Goal: Information Seeking & Learning: Find specific fact

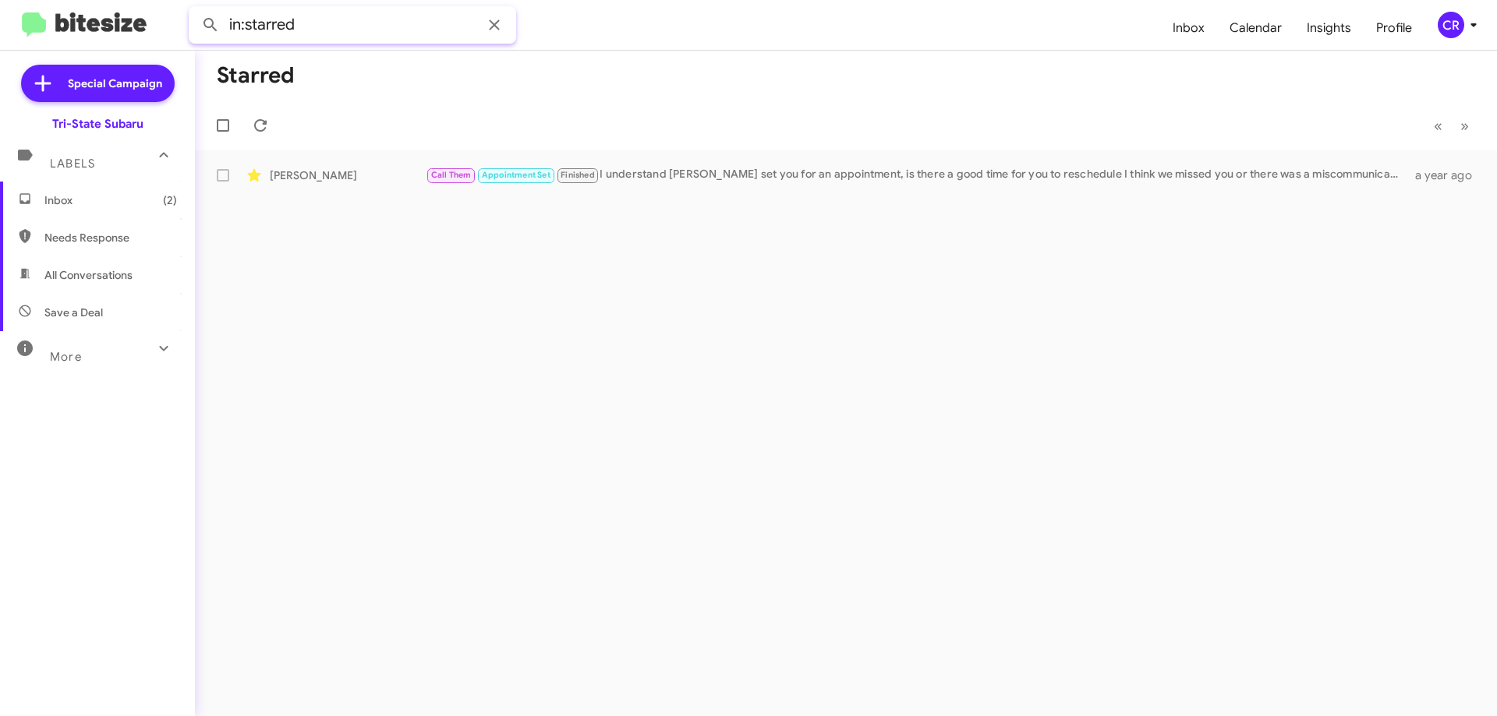
click at [332, 34] on input "in:starred" at bounding box center [352, 24] width 327 height 37
click at [93, 189] on span "Inbox (2)" at bounding box center [97, 200] width 195 height 37
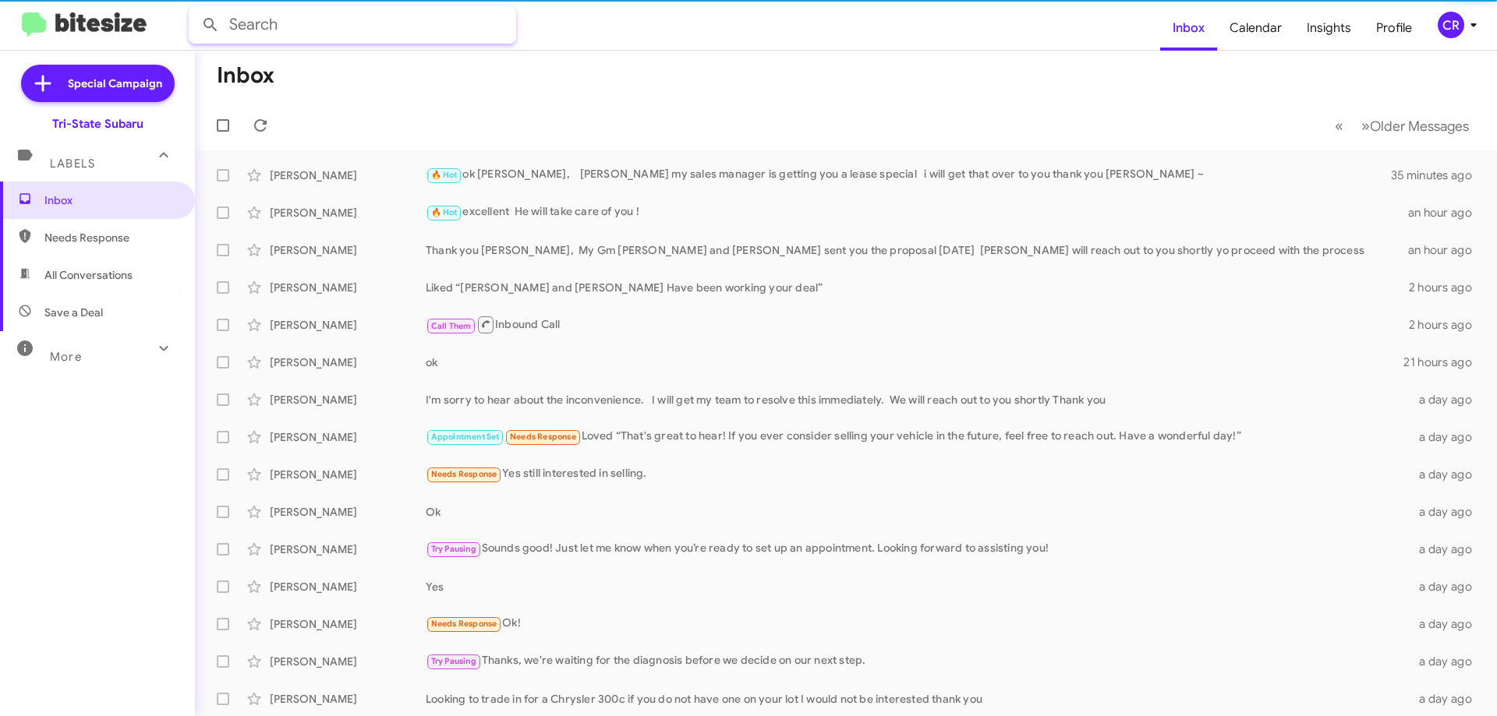
click at [316, 29] on input "text" at bounding box center [352, 24] width 327 height 37
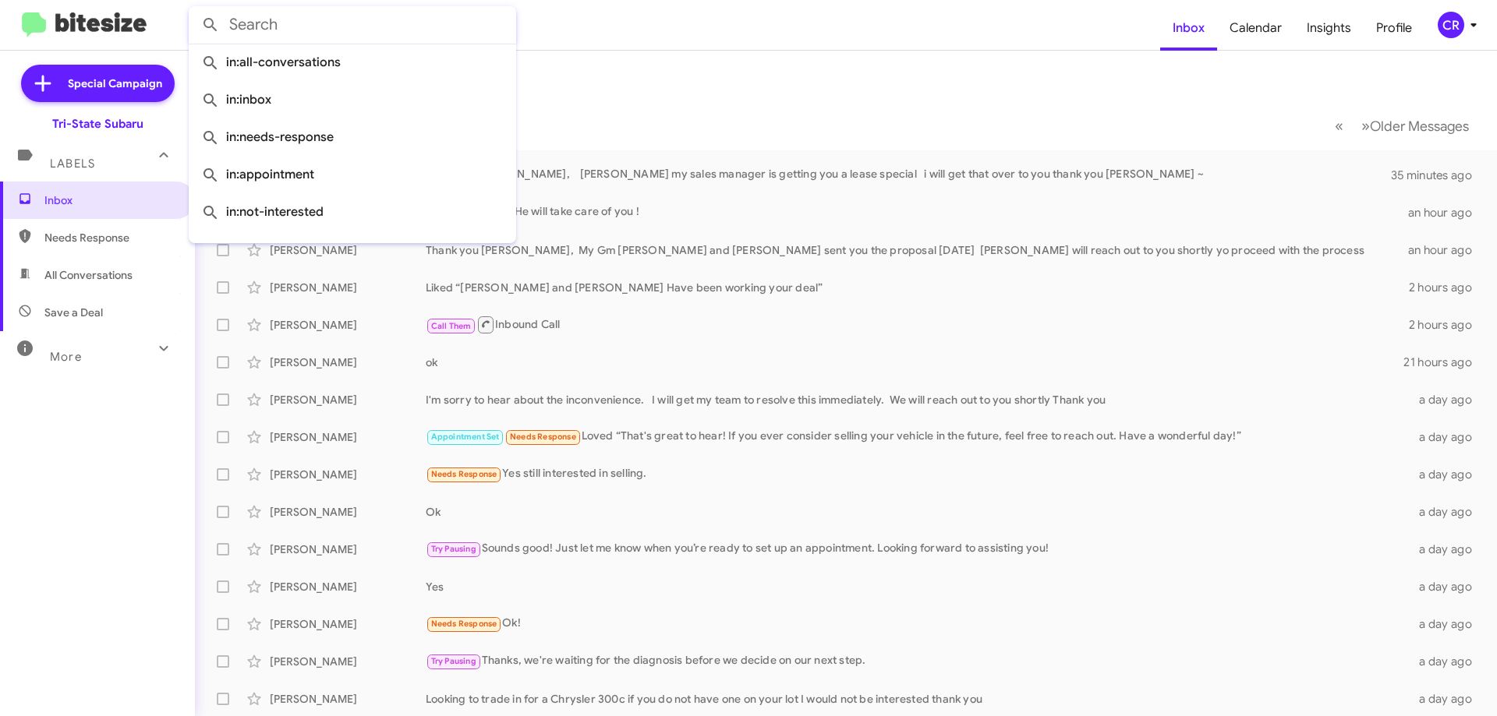
paste input "[PERSON_NAME]"
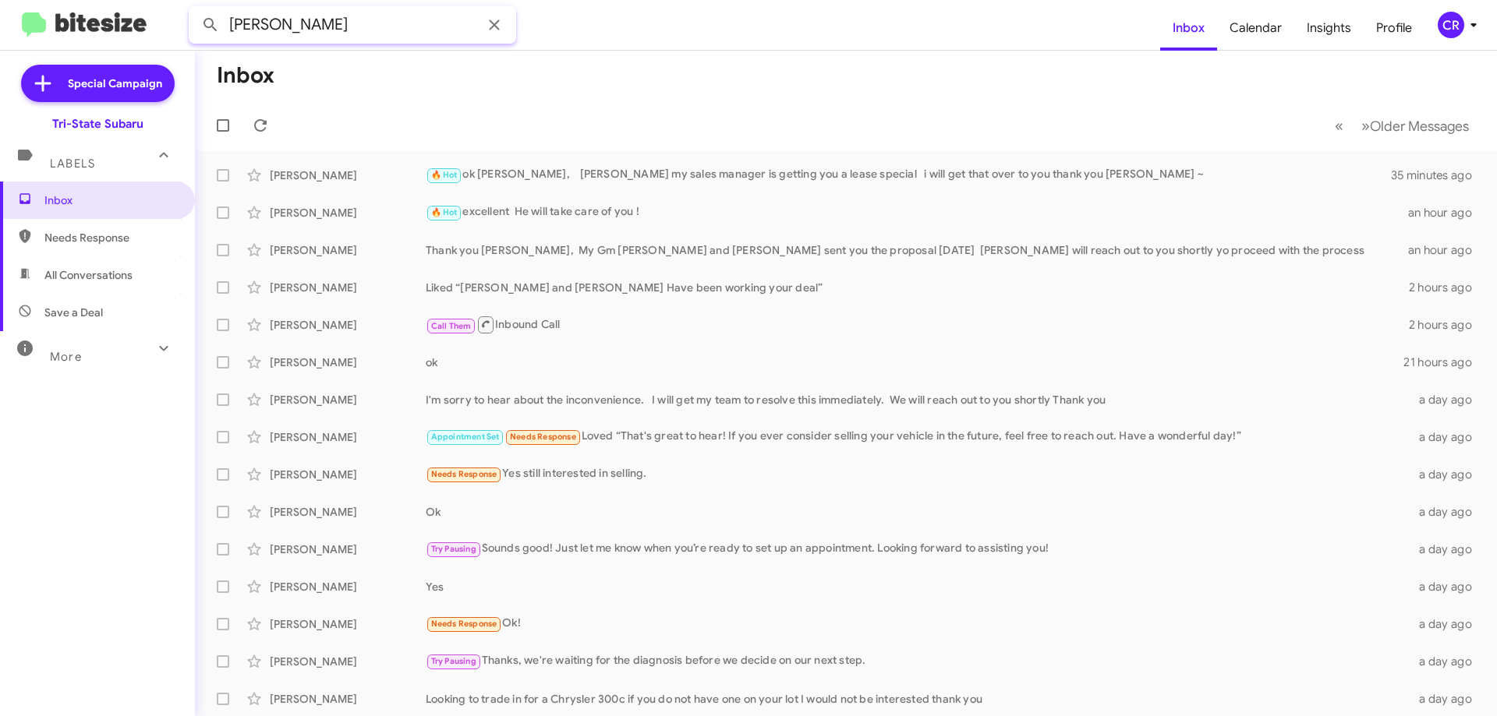
type input "[PERSON_NAME]"
click at [195, 9] on button at bounding box center [210, 24] width 31 height 31
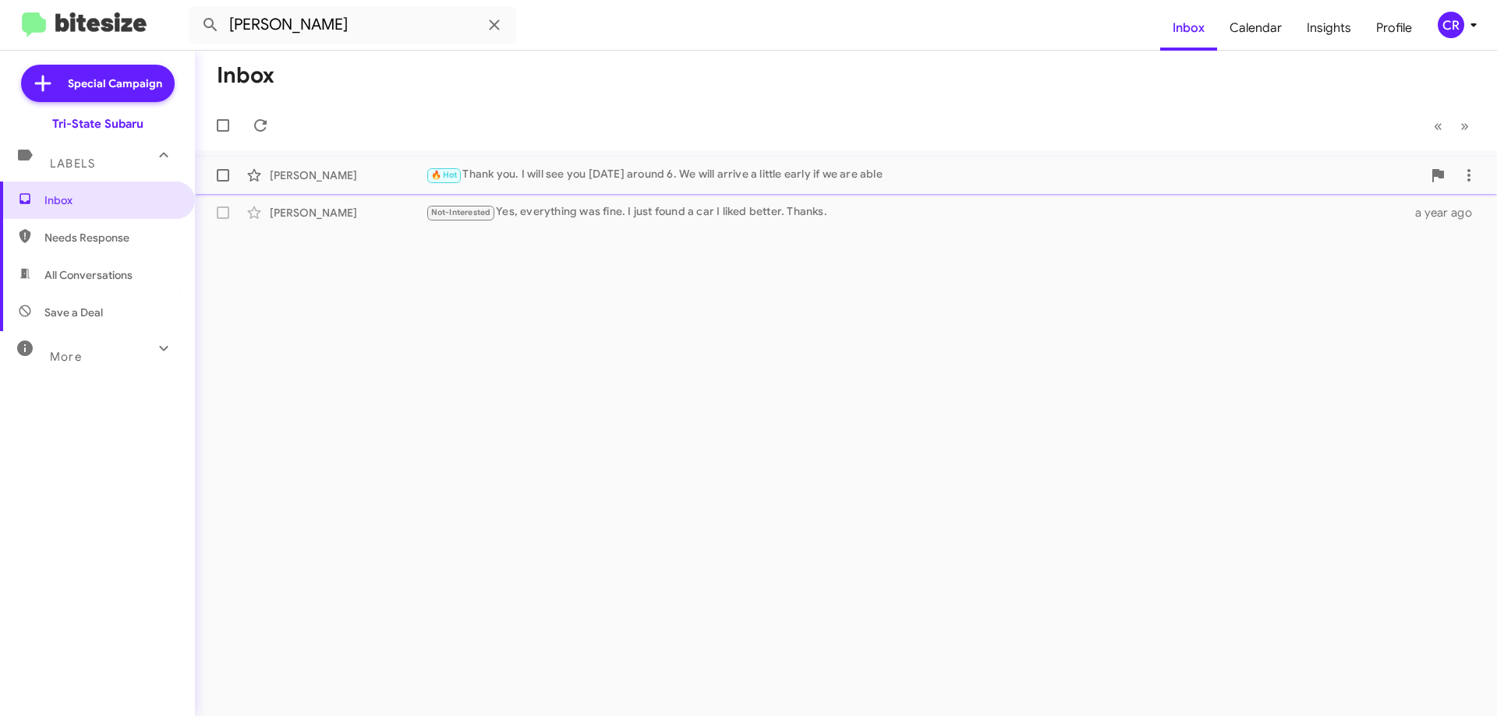
click at [552, 174] on div "🔥 Hot Thank you. I will see you [DATE] around 6. We will arrive a little early …" at bounding box center [924, 175] width 996 height 18
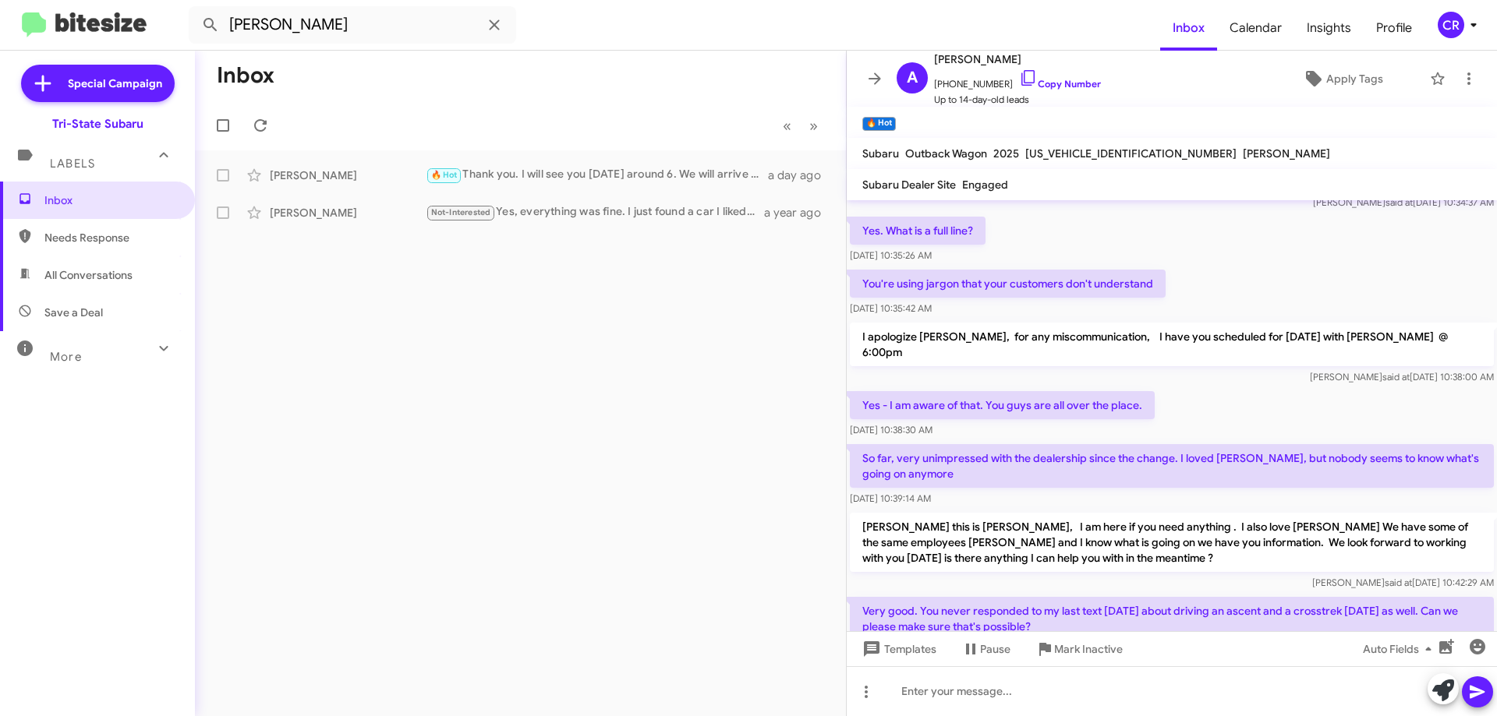
scroll to position [59, 0]
